Goal: Task Accomplishment & Management: Manage account settings

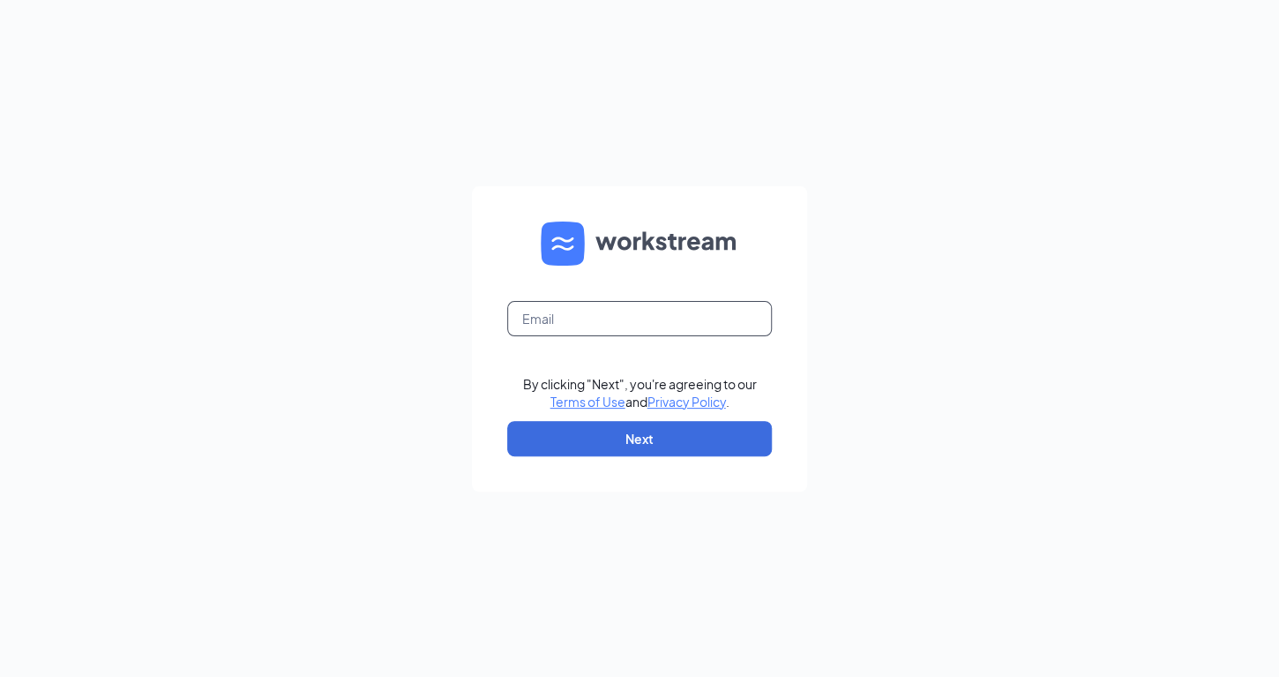
click at [619, 302] on input "text" at bounding box center [639, 318] width 265 height 35
type input "[EMAIL_ADDRESS][DOMAIN_NAME]"
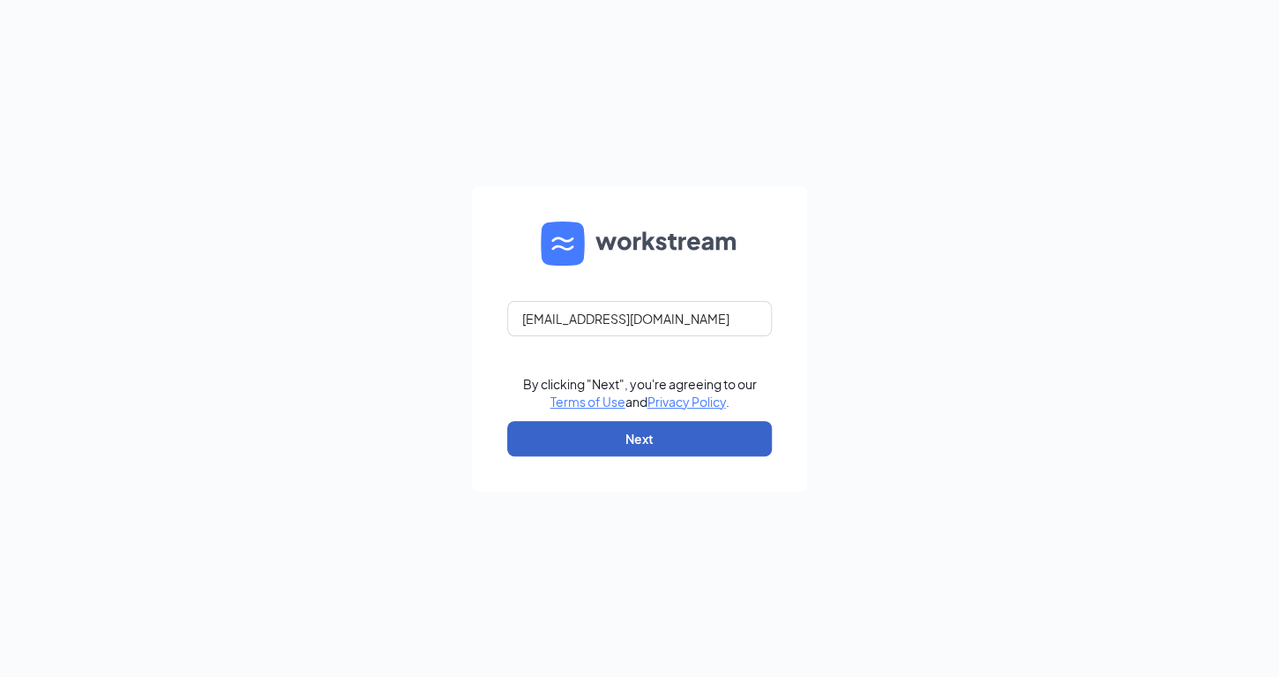
click at [620, 438] on button "Next" at bounding box center [639, 438] width 265 height 35
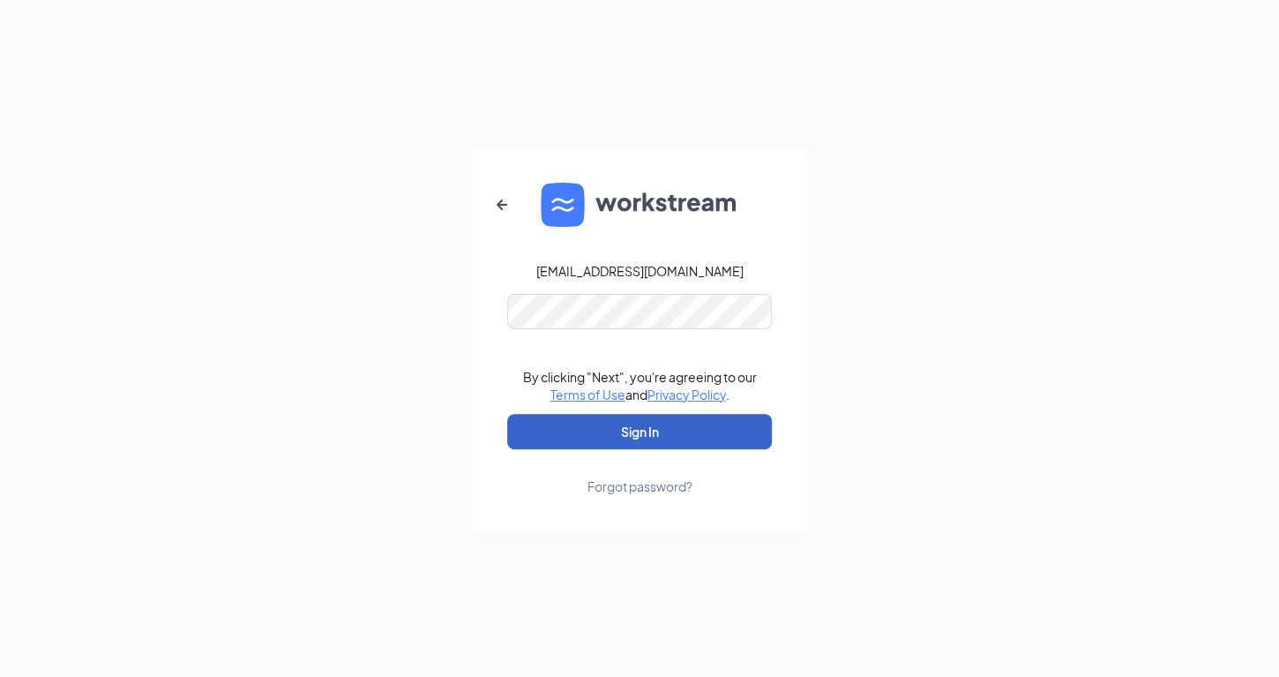
click at [625, 430] on button "Sign In" at bounding box center [639, 431] width 265 height 35
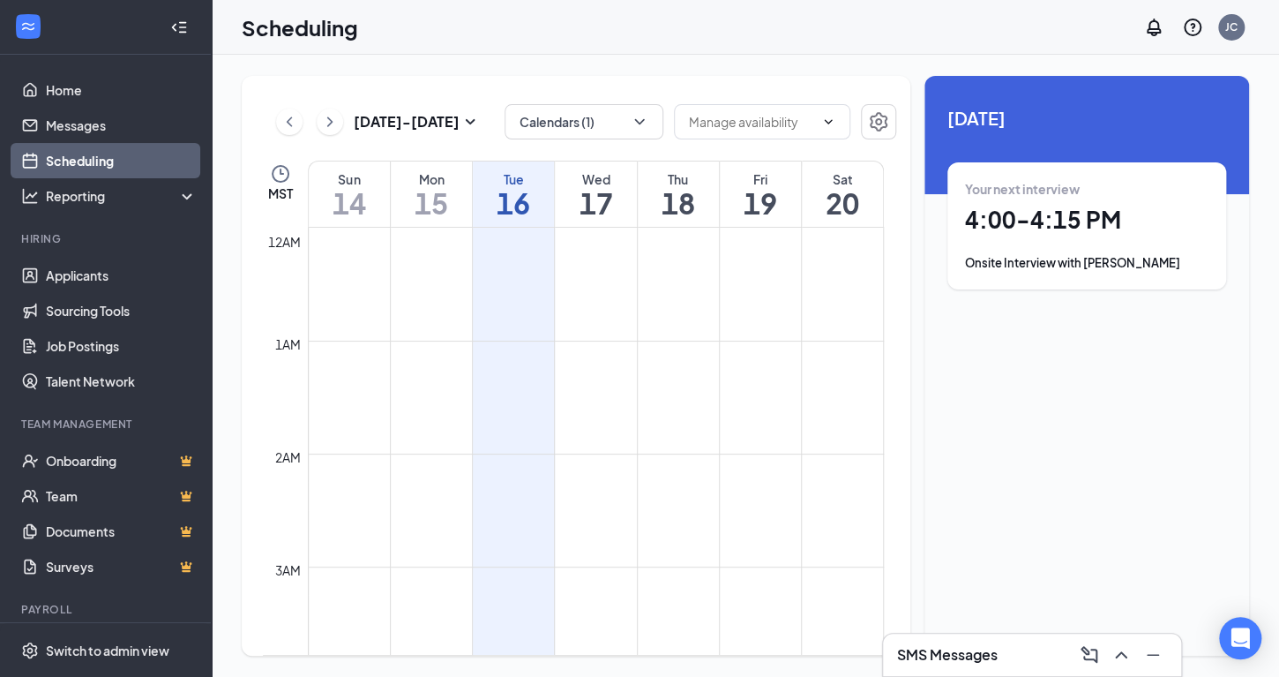
scroll to position [867, 0]
click at [1036, 265] on div "Onsite Interview with Barbara Salazar" at bounding box center [1086, 263] width 243 height 18
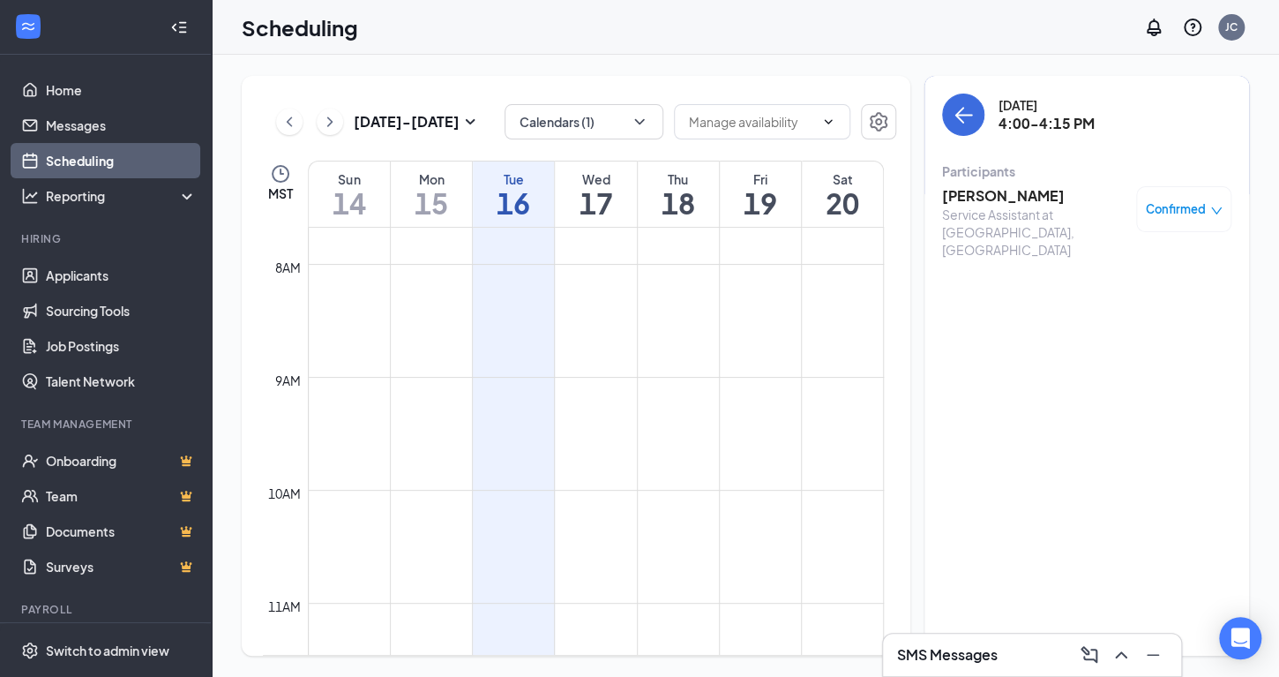
click at [593, 252] on td at bounding box center [596, 250] width 576 height 28
click at [610, 212] on h1 "17" at bounding box center [595, 203] width 81 height 30
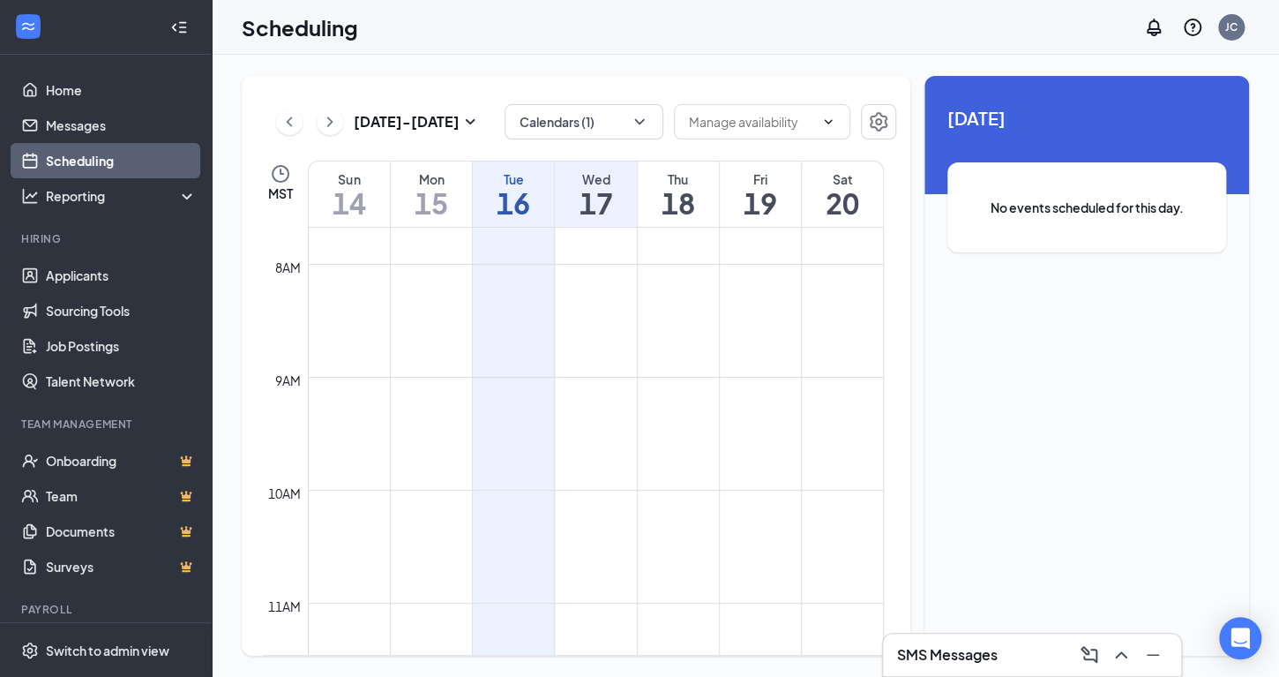
click at [610, 212] on h1 "17" at bounding box center [595, 203] width 81 height 30
click at [685, 218] on h1 "18" at bounding box center [678, 203] width 81 height 30
click at [729, 215] on h1 "19" at bounding box center [760, 203] width 81 height 30
click at [841, 221] on div "Sat 20" at bounding box center [842, 193] width 81 height 65
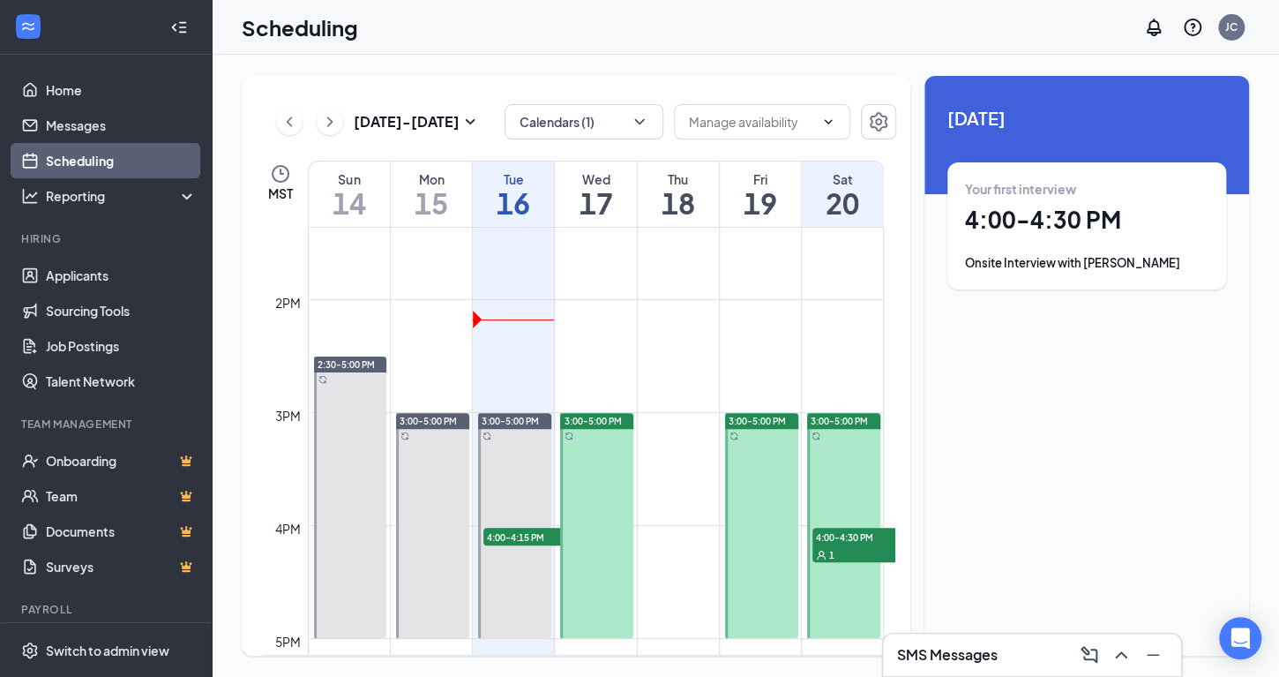
scroll to position [1619, 0]
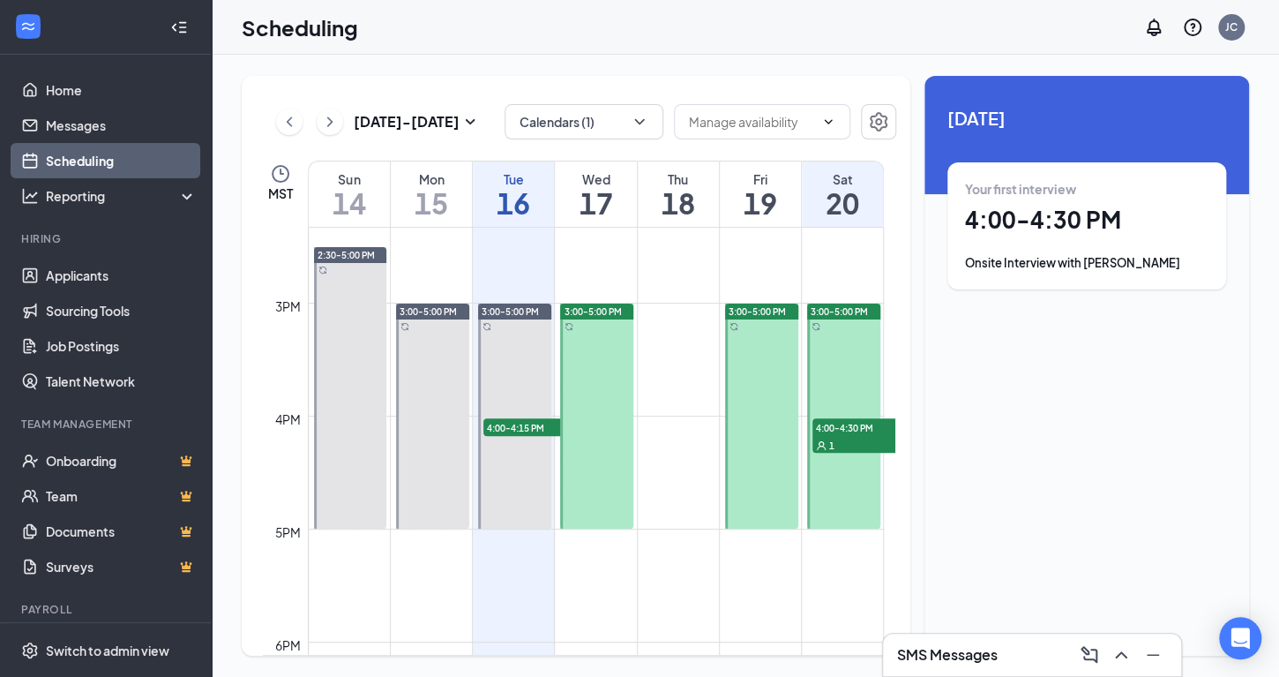
click at [748, 333] on div at bounding box center [761, 415] width 73 height 225
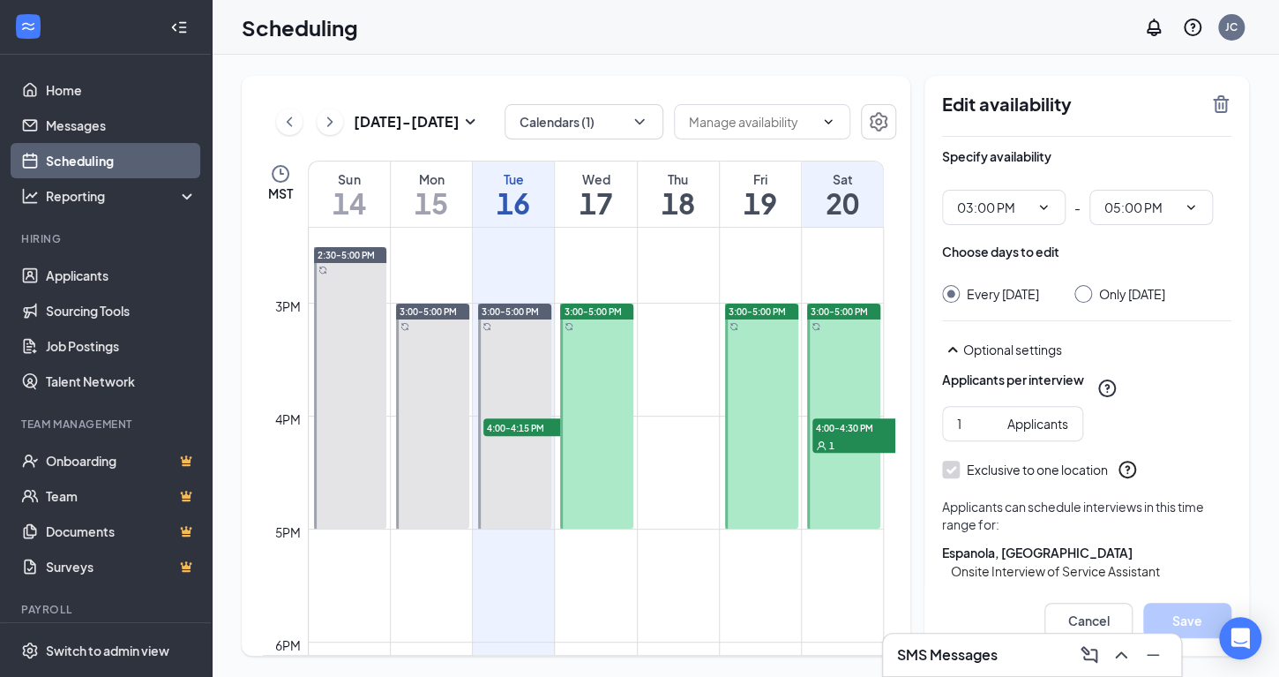
click at [852, 433] on span "4:00-4:30 PM" at bounding box center [856, 427] width 88 height 18
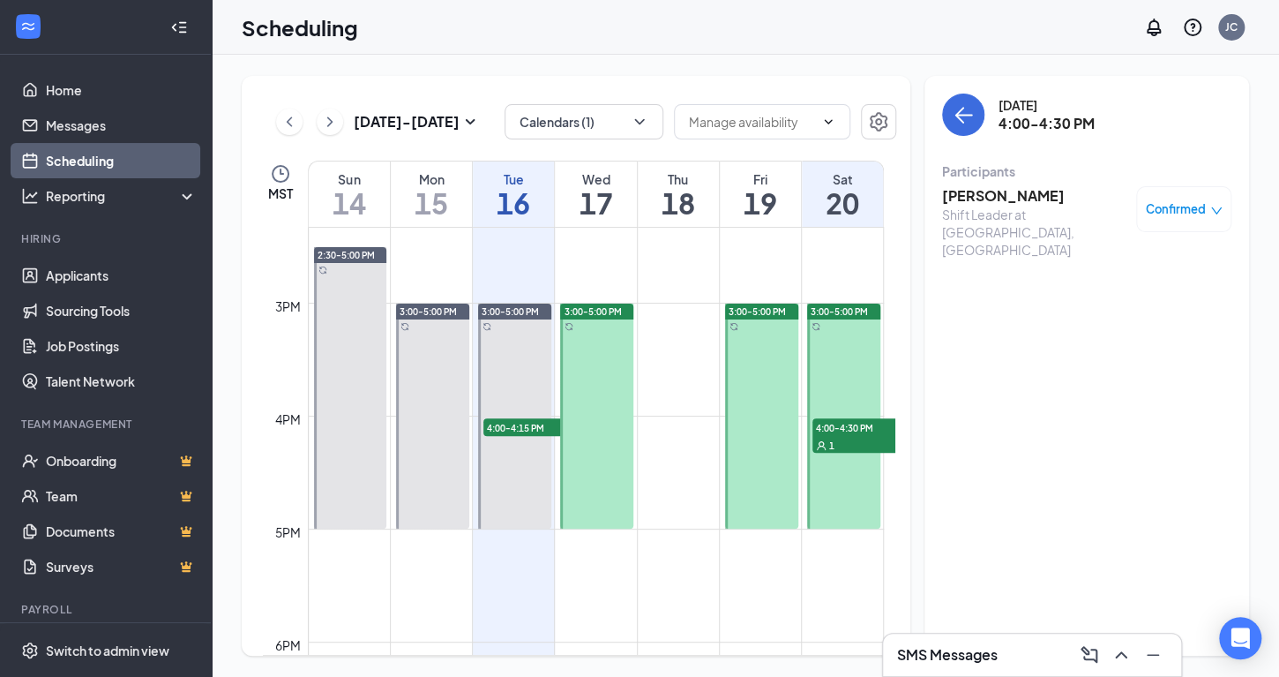
click at [1168, 208] on span "Confirmed" at bounding box center [1176, 209] width 60 height 18
click at [1014, 194] on h3 "austin carlton" at bounding box center [1034, 195] width 185 height 19
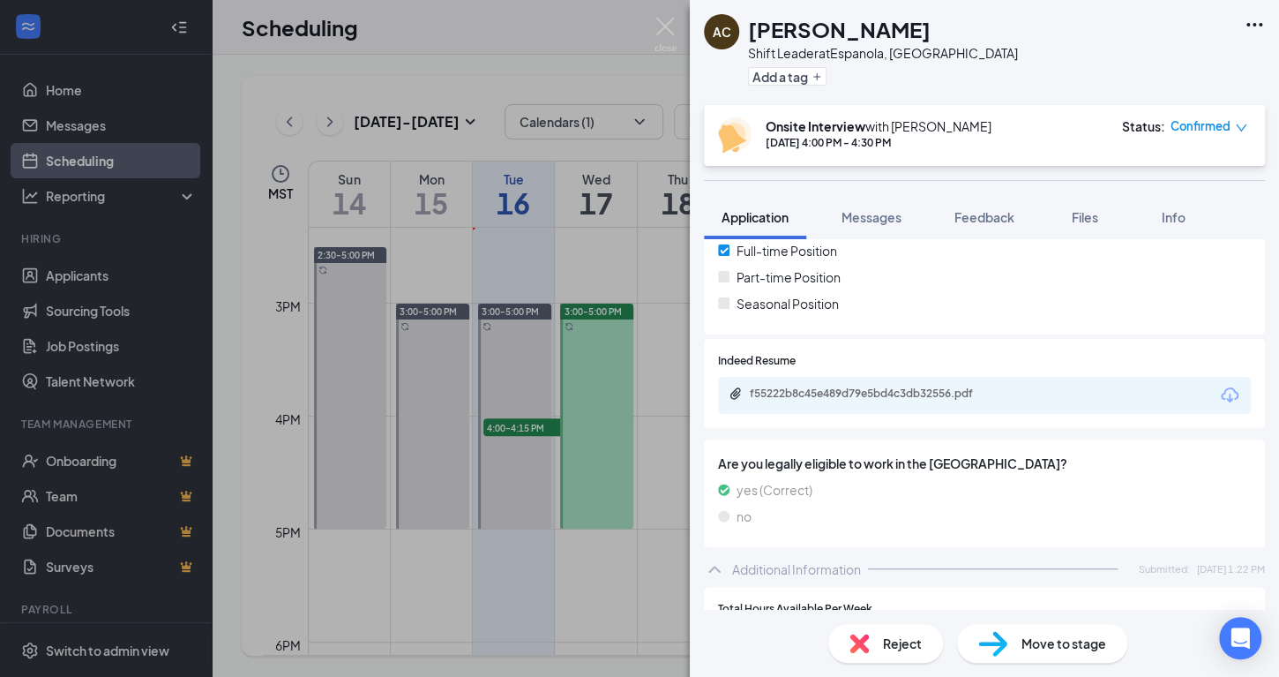
scroll to position [416, 0]
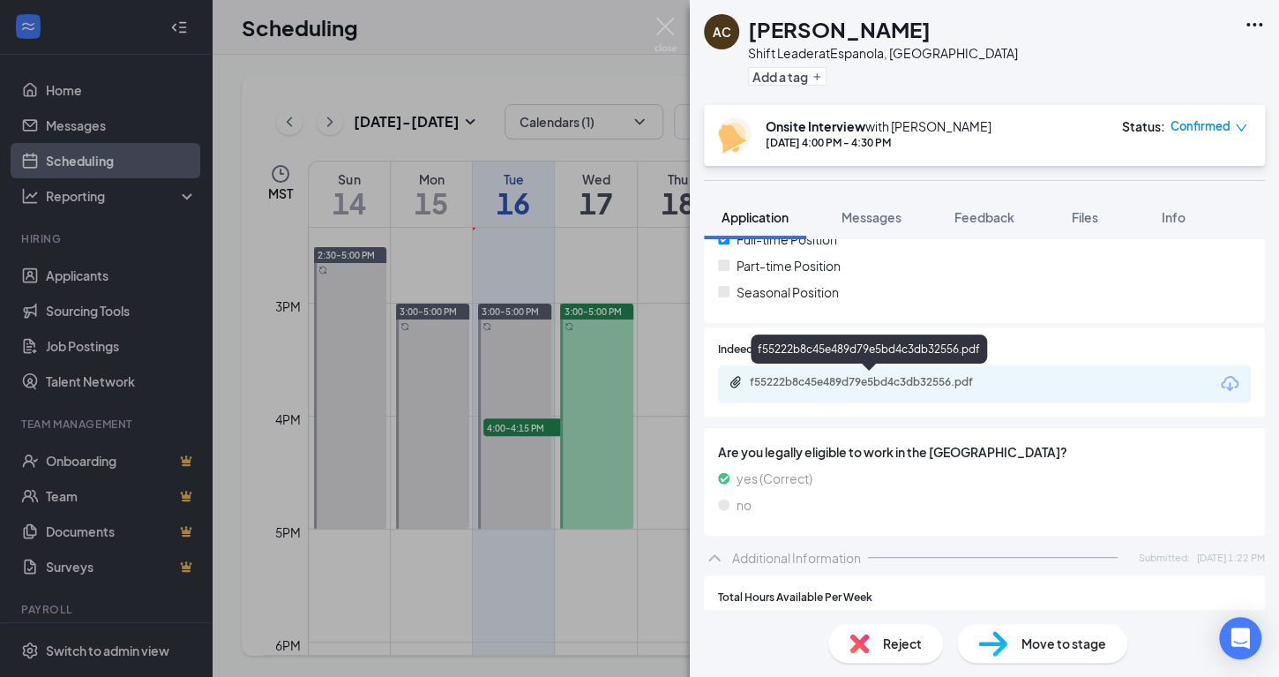
click at [826, 379] on div "f55222b8c45e489d79e5bd4c3db32556.pdf" at bounding box center [873, 382] width 247 height 14
